Goal: Register for event/course

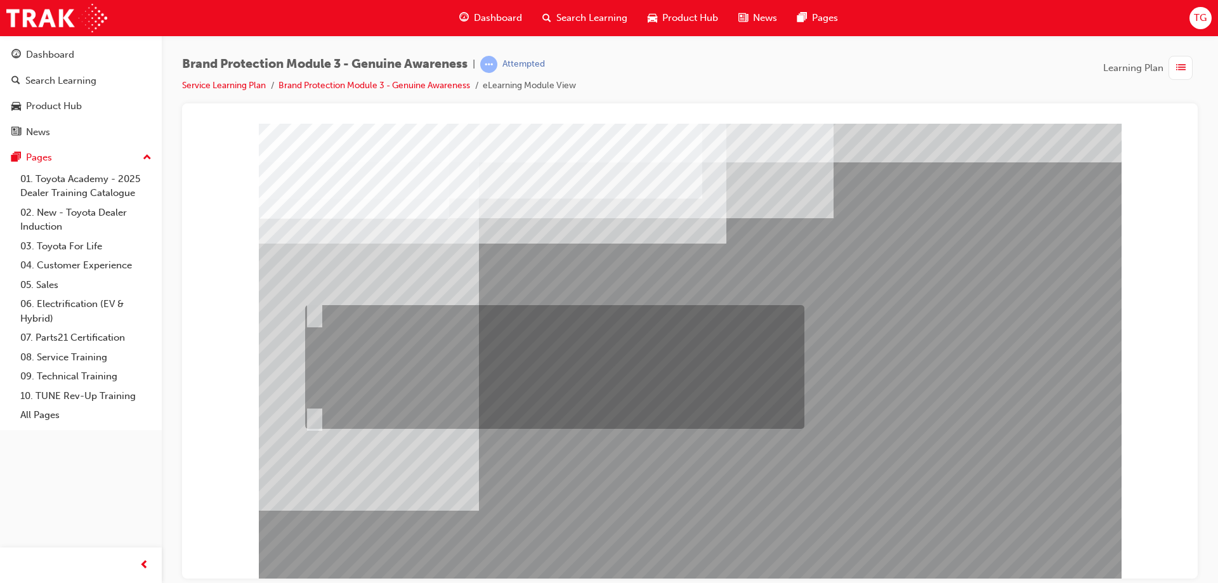
click at [591, 367] on div at bounding box center [551, 367] width 499 height 124
radio input "true"
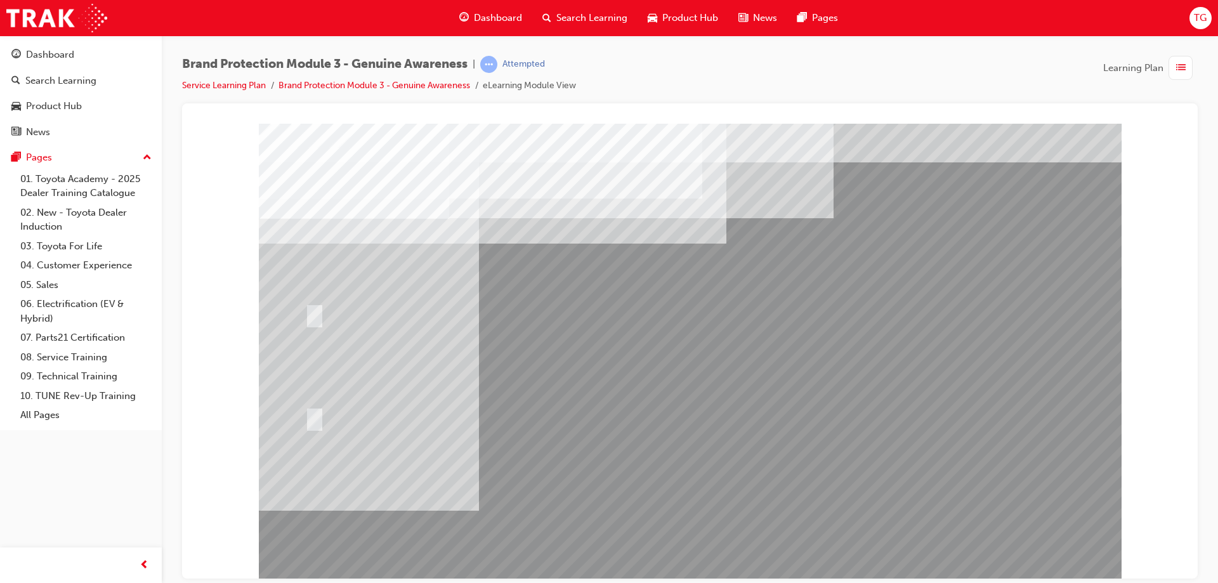
click at [829, 487] on div at bounding box center [690, 351] width 863 height 457
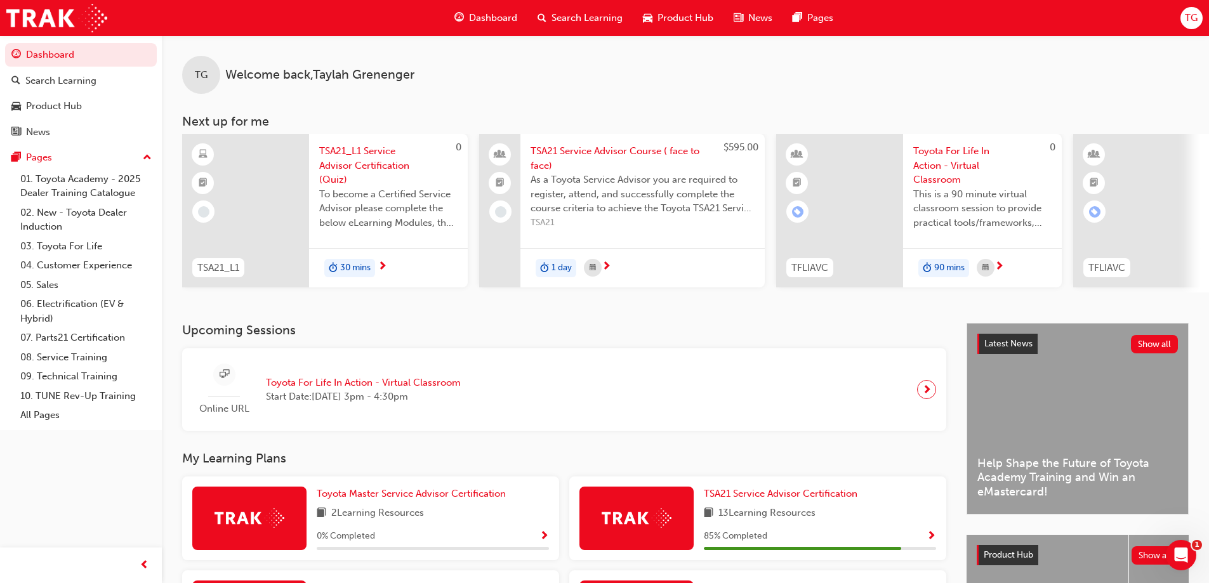
click at [398, 385] on span "Toyota For Life In Action - Virtual Classroom" at bounding box center [363, 383] width 195 height 15
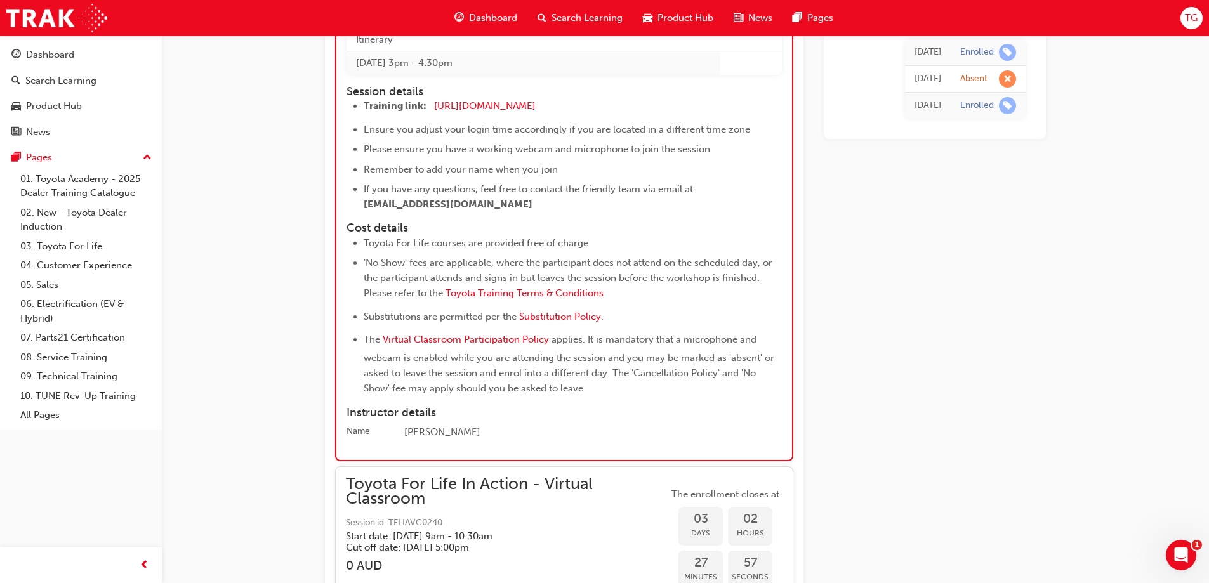
scroll to position [1508, 0]
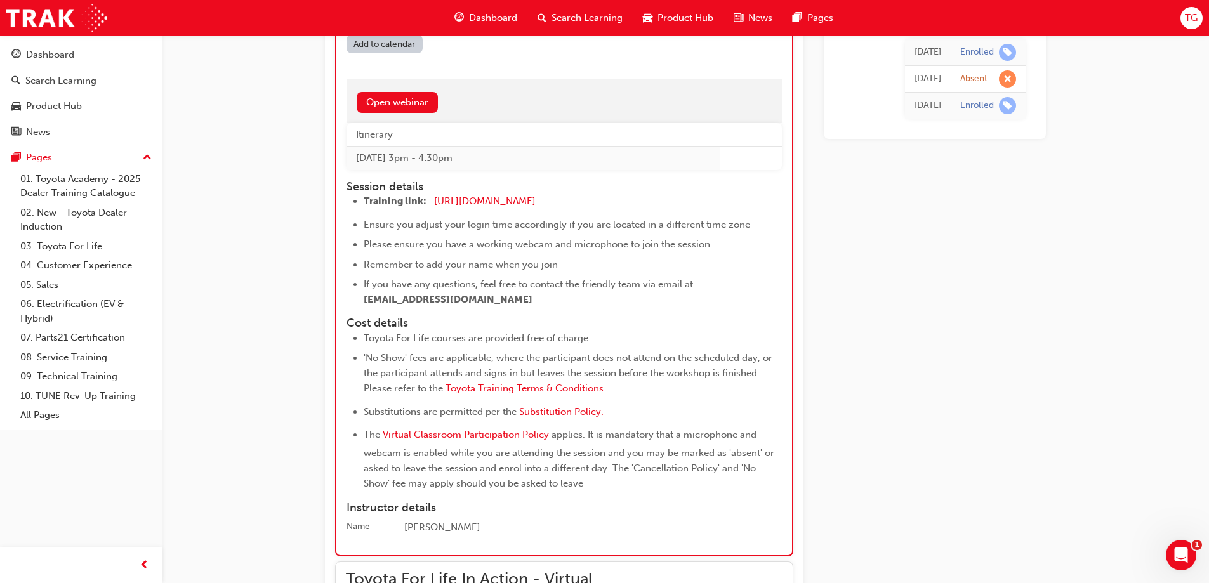
click at [447, 156] on td "Thu 25 Sep 2025 3pm - 4:30pm" at bounding box center [533, 158] width 374 height 23
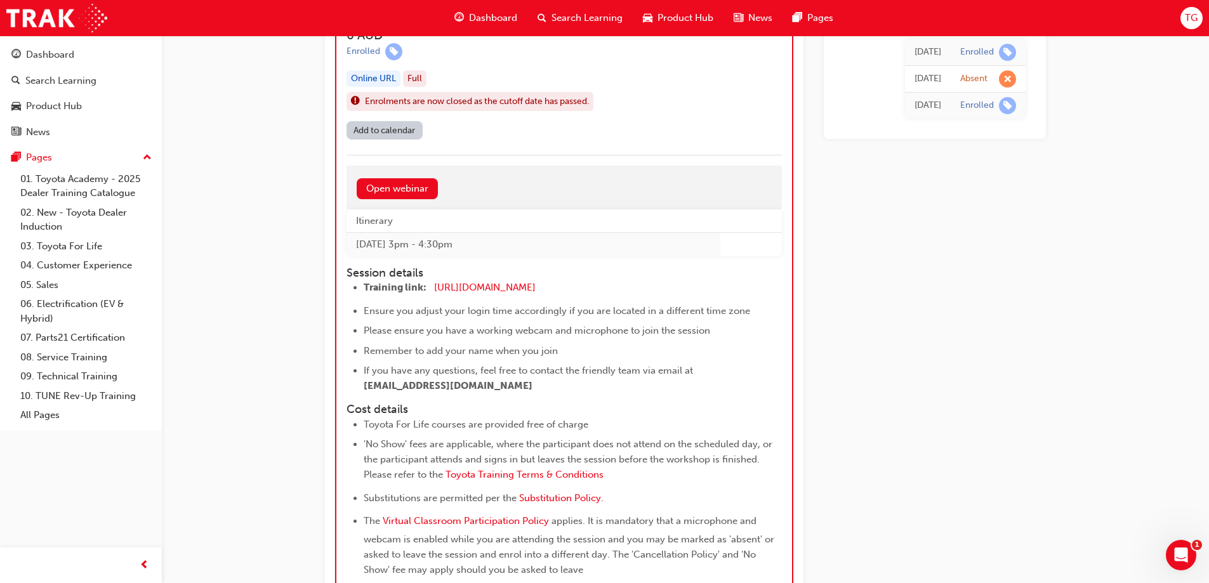
scroll to position [1445, 0]
